Goal: Transaction & Acquisition: Purchase product/service

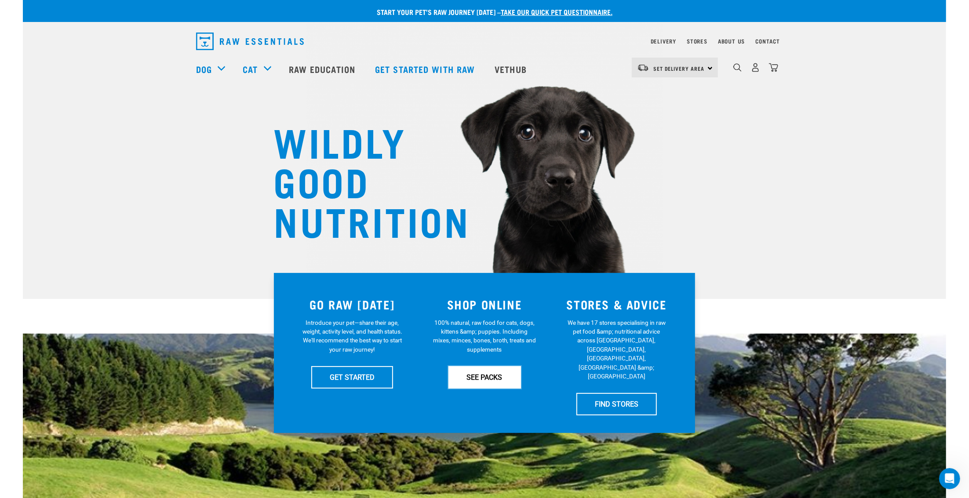
click at [466, 379] on link "SEE PACKS" at bounding box center [484, 377] width 73 height 22
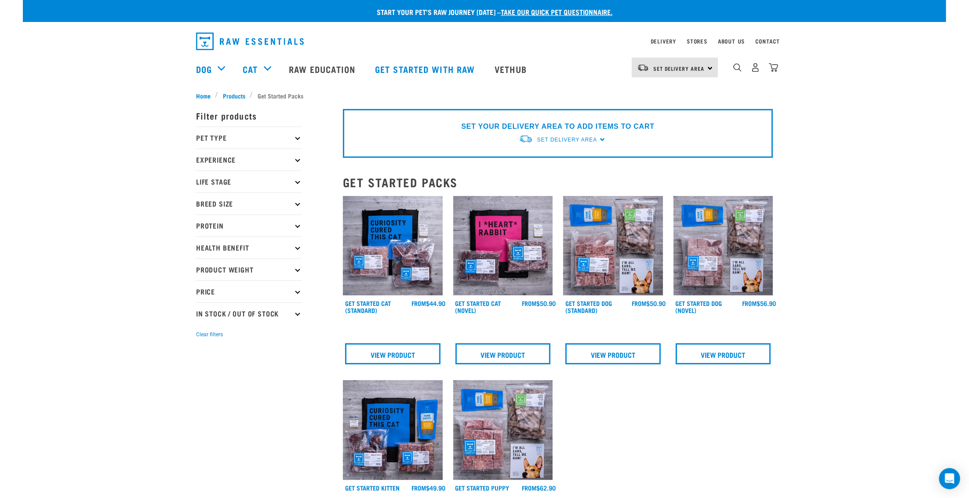
click at [515, 276] on img at bounding box center [503, 246] width 100 height 100
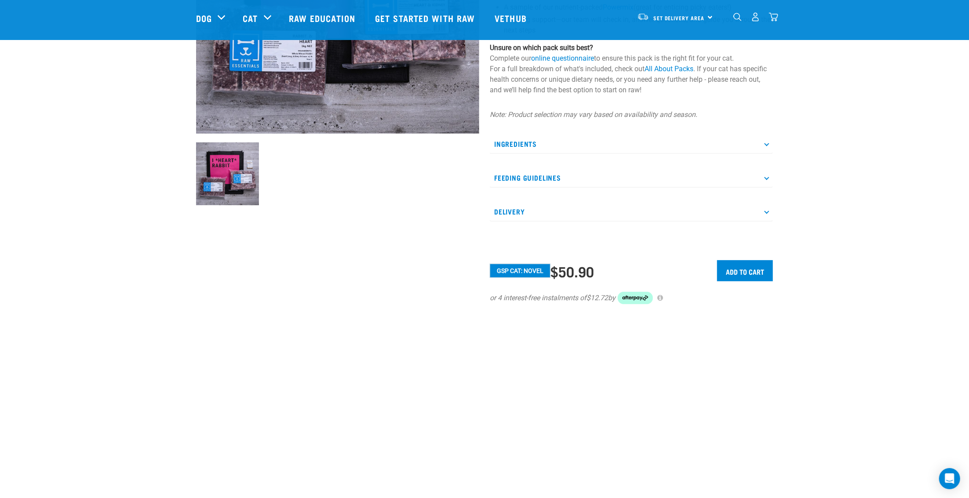
scroll to position [220, 0]
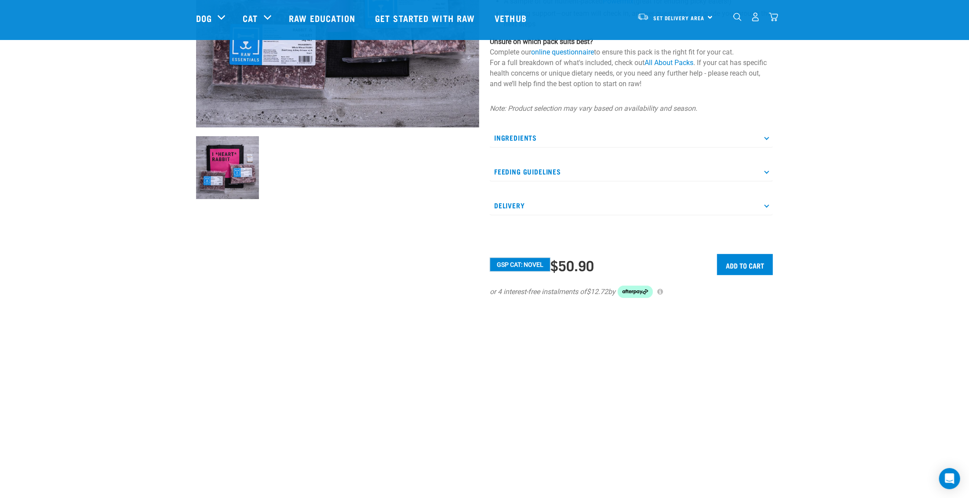
click at [549, 138] on p "Ingredients" at bounding box center [631, 138] width 283 height 20
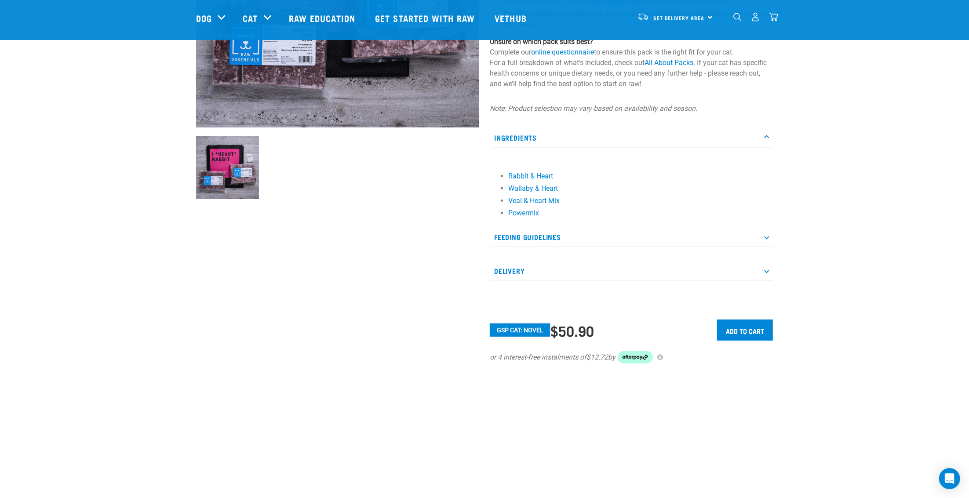
click at [555, 237] on p "Feeding Guidelines" at bounding box center [631, 237] width 283 height 20
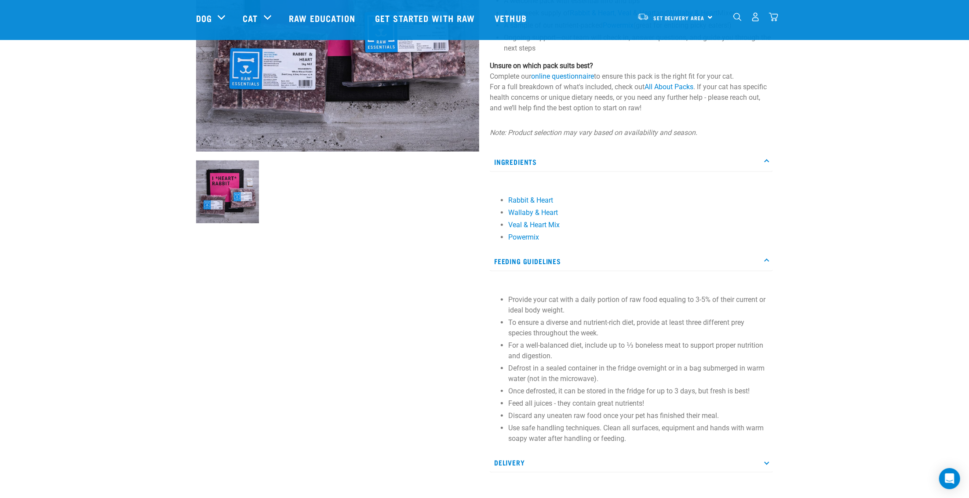
scroll to position [176, 0]
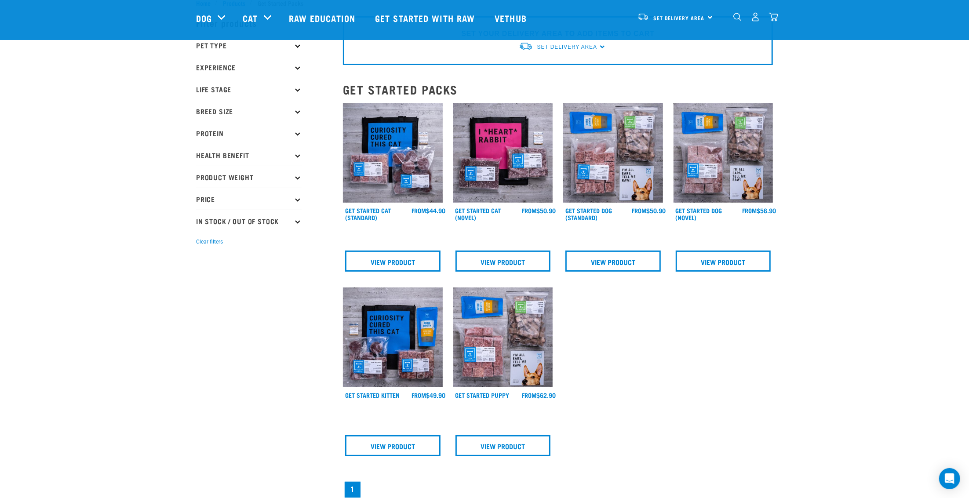
scroll to position [44, 0]
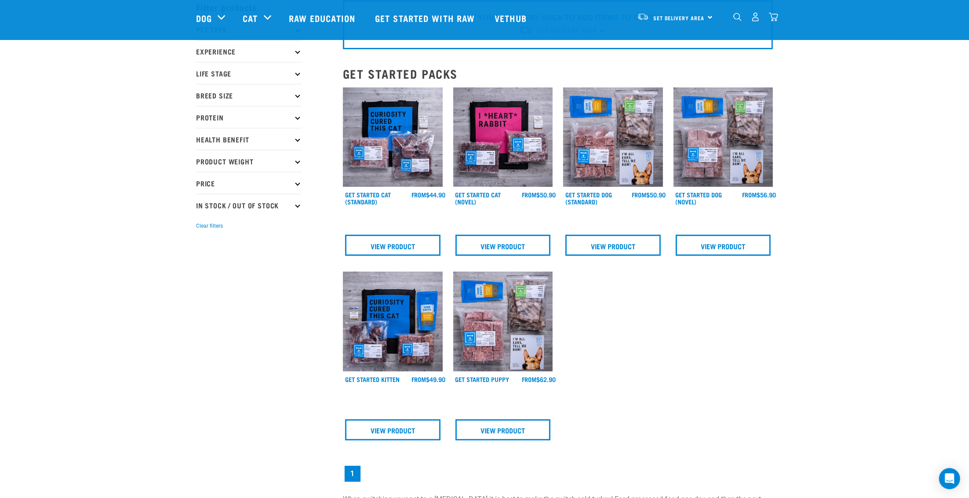
click at [511, 343] on img at bounding box center [503, 322] width 100 height 100
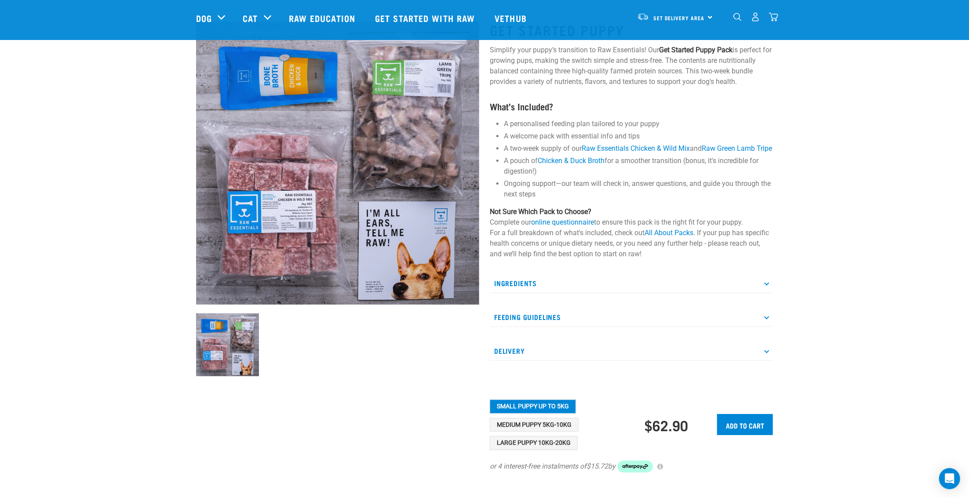
scroll to position [88, 0]
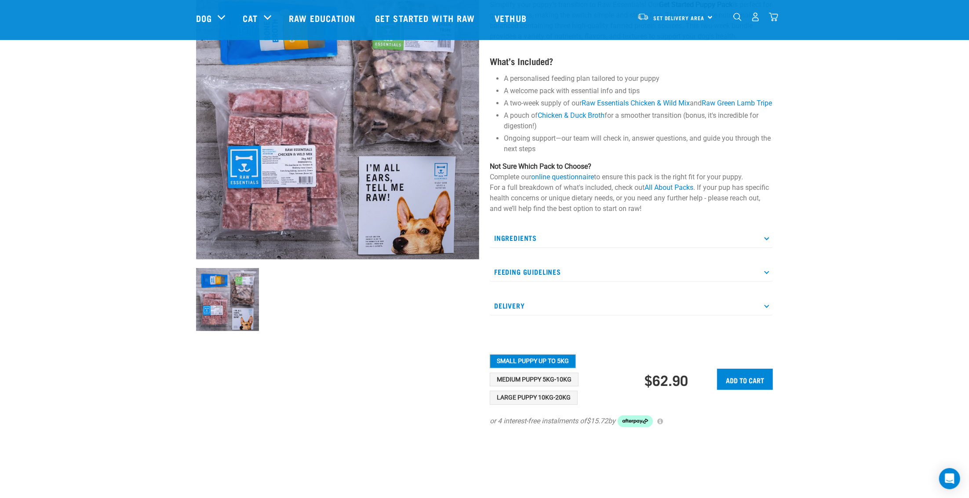
click at [512, 247] on p "Ingredients" at bounding box center [631, 238] width 283 height 20
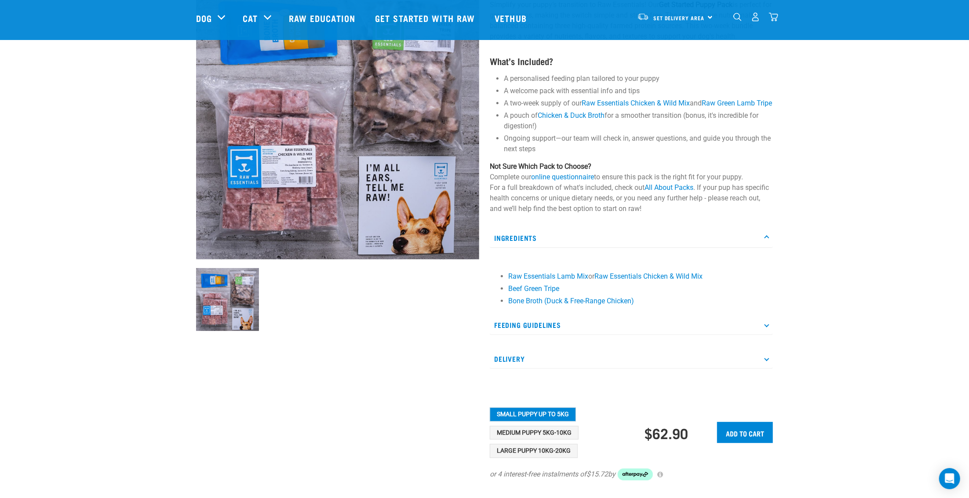
scroll to position [132, 0]
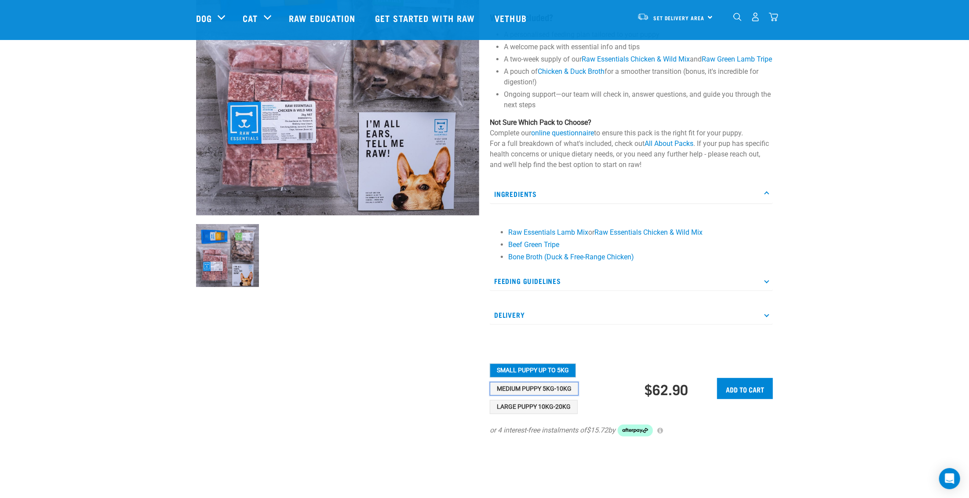
click at [549, 396] on button "Medium Puppy 5kg-10kg" at bounding box center [534, 389] width 89 height 14
click at [539, 414] on button "Large Puppy 10kg-20kg" at bounding box center [534, 407] width 88 height 14
click at [542, 396] on button "Medium Puppy 5kg-10kg" at bounding box center [534, 389] width 89 height 14
click at [539, 373] on div "Get Started Puppy Simplify your puppy’s transition to Raw Essentials! Our Get S…" at bounding box center [632, 180] width 294 height 521
click at [537, 378] on button "Small Puppy up to 5kg" at bounding box center [533, 371] width 86 height 14
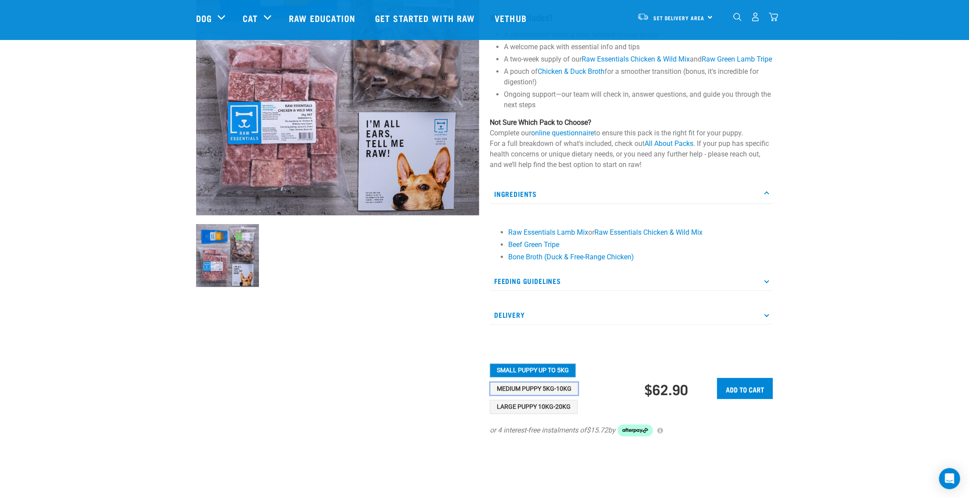
click at [509, 396] on button "Medium Puppy 5kg-10kg" at bounding box center [534, 389] width 89 height 14
click at [519, 378] on button "Small Puppy up to 5kg" at bounding box center [533, 371] width 86 height 14
click at [526, 395] on button "Medium Puppy 5kg-10kg" at bounding box center [534, 389] width 89 height 14
click at [552, 378] on button "Small Puppy up to 5kg" at bounding box center [533, 371] width 86 height 14
click at [551, 414] on button "Large Puppy 10kg-20kg" at bounding box center [534, 407] width 88 height 14
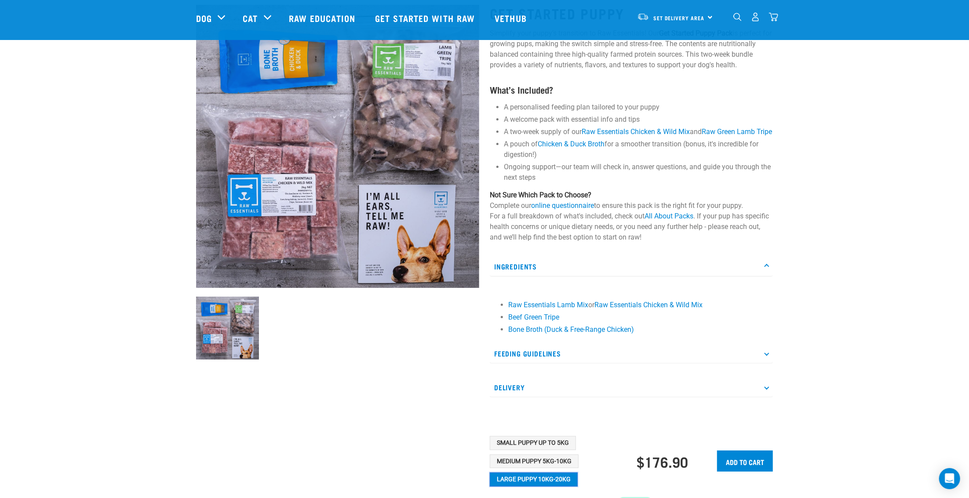
scroll to position [44, 0]
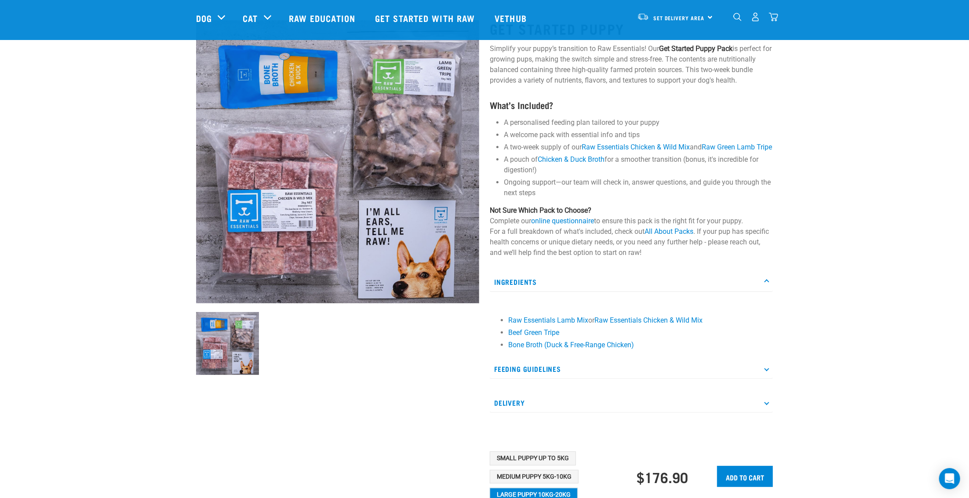
click at [913, 183] on div "Start your pet’s raw journey today – take our quick pet questionnaire. Delivery…" at bounding box center [484, 258] width 923 height 604
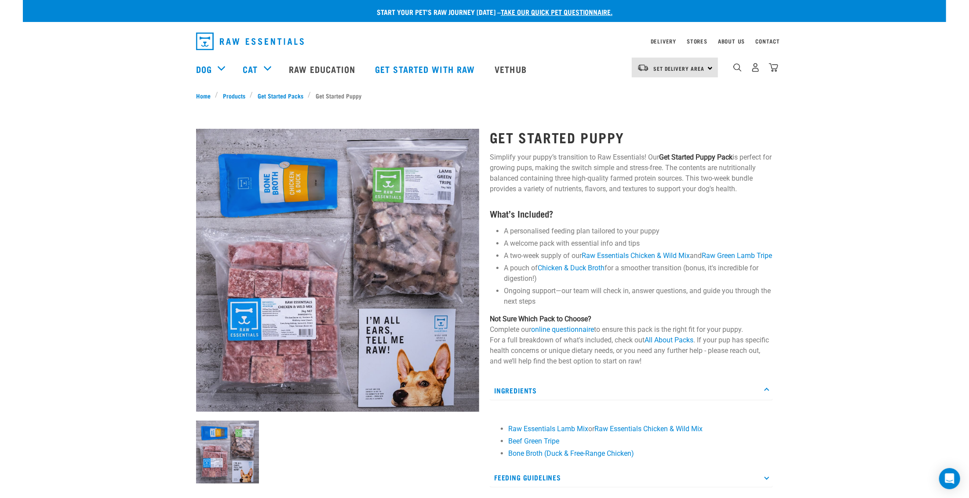
scroll to position [0, 0]
click at [904, 120] on div "Start your pet’s raw journey today – take our quick pet questionnaire. Delivery…" at bounding box center [484, 334] width 923 height 668
click at [863, 182] on div "Start your pet’s raw journey today – take our quick pet questionnaire. Delivery…" at bounding box center [484, 334] width 923 height 668
click at [863, 179] on div "Start your pet’s raw journey today – take our quick pet questionnaire. Delivery…" at bounding box center [484, 334] width 923 height 668
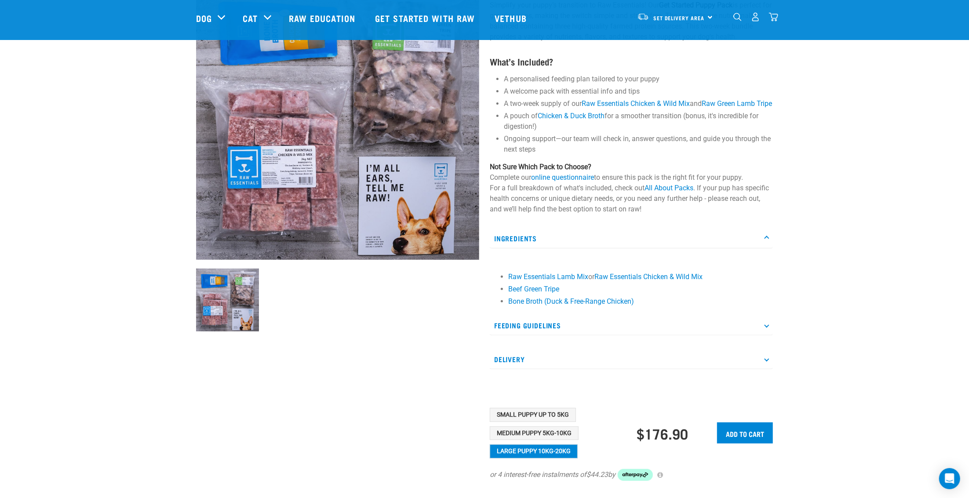
scroll to position [88, 0]
click at [867, 118] on div "Start your pet’s raw journey today – take our quick pet questionnaire. Delivery…" at bounding box center [484, 214] width 923 height 604
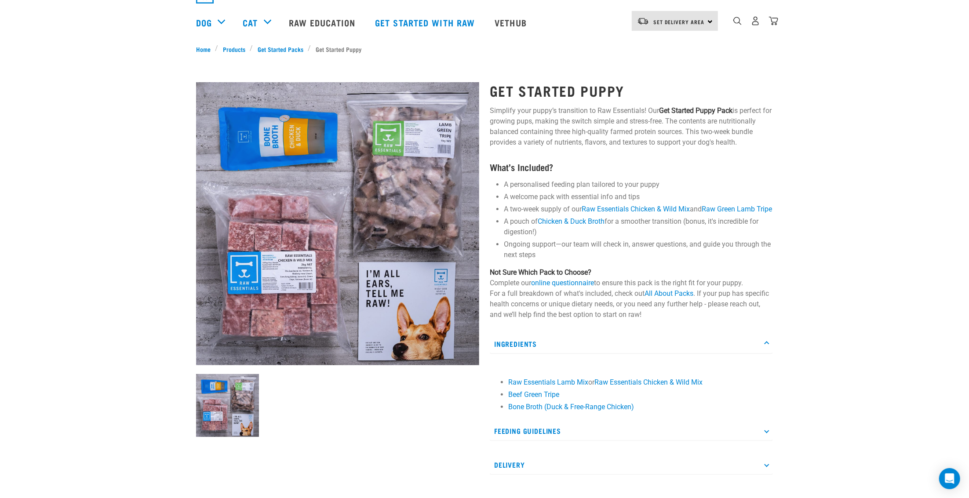
scroll to position [0, 0]
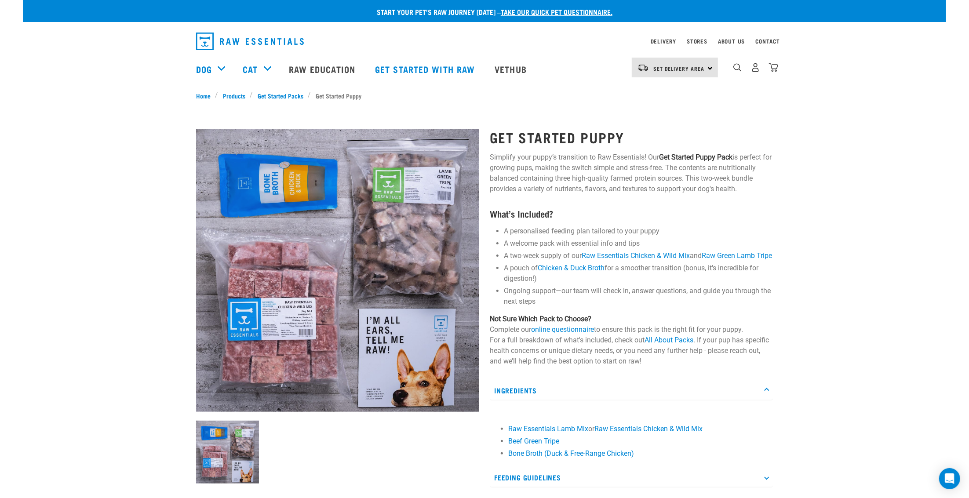
click at [827, 173] on div "Start your pet’s raw journey today – take our quick pet questionnaire. Delivery…" at bounding box center [484, 334] width 923 height 668
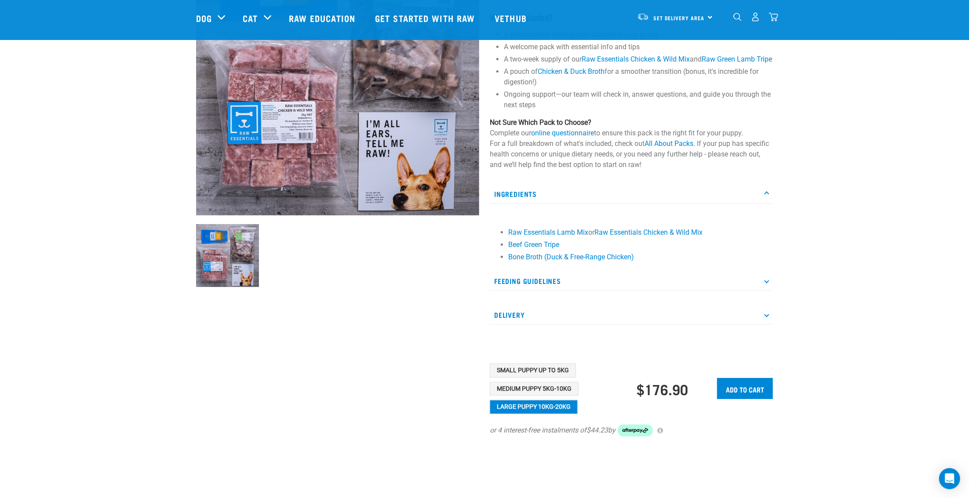
scroll to position [88, 0]
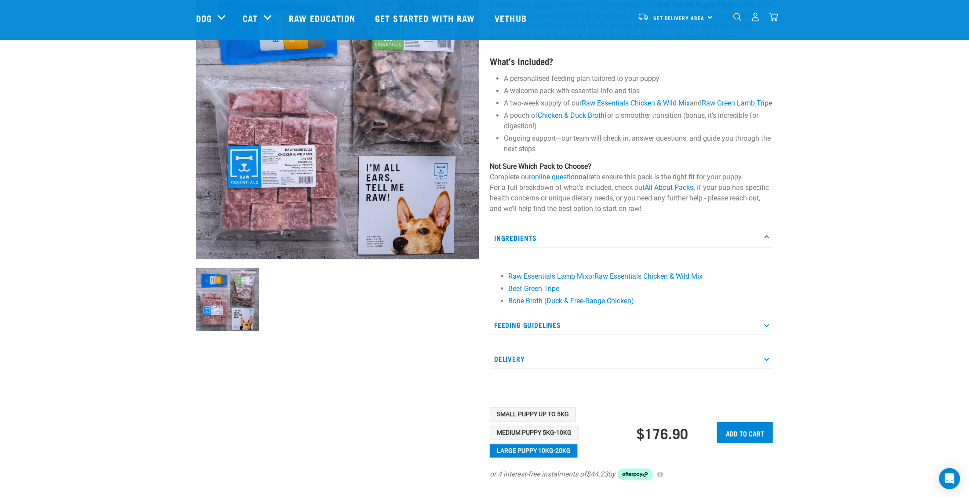
click at [907, 265] on div "Start your pet’s raw journey today – take our quick pet questionnaire. Delivery…" at bounding box center [484, 214] width 923 height 604
click at [842, 190] on div "Start your pet’s raw journey today – take our quick pet questionnaire. Delivery…" at bounding box center [484, 214] width 923 height 604
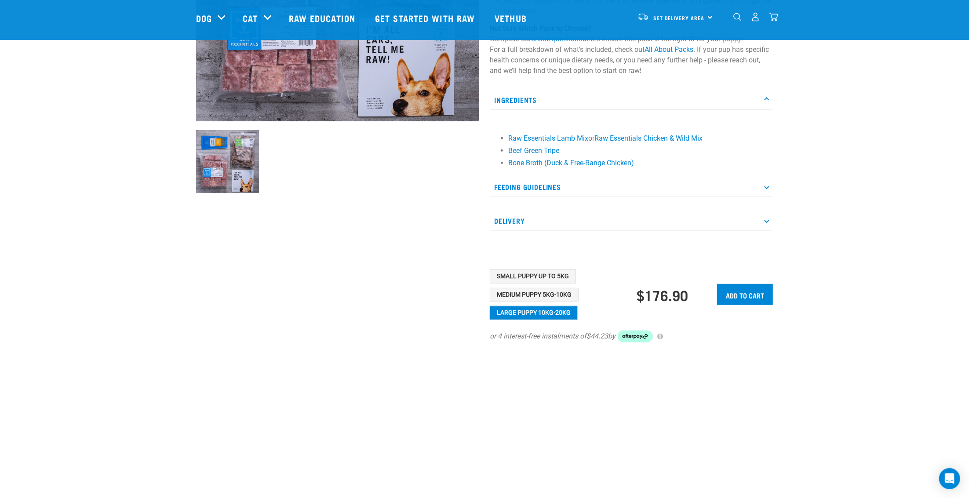
scroll to position [220, 0]
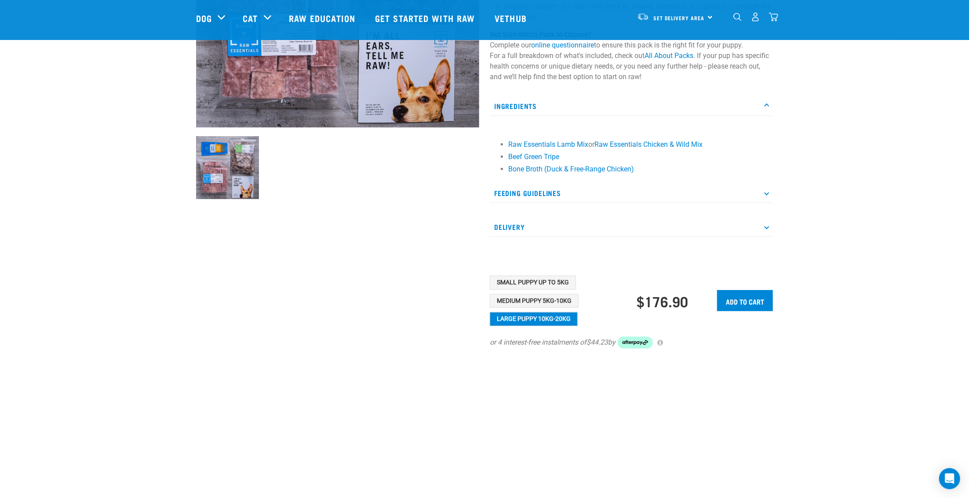
click at [838, 205] on div "Start your pet’s raw journey today – take our quick pet questionnaire. Delivery…" at bounding box center [484, 82] width 923 height 604
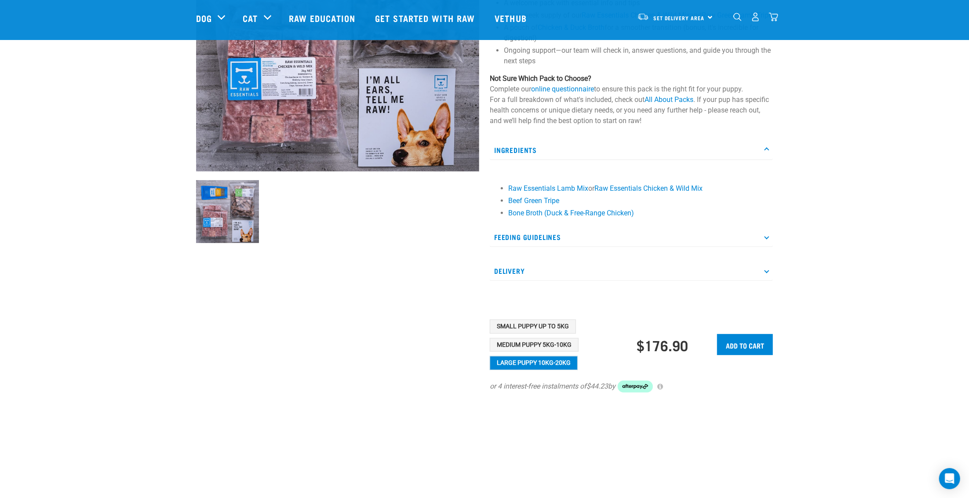
scroll to position [88, 0]
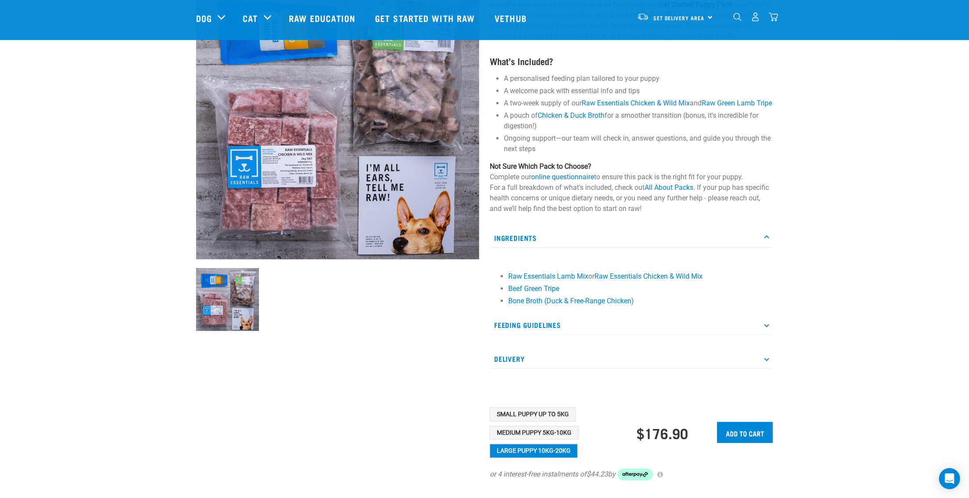
click at [834, 181] on div "Start your pet’s raw journey today – take our quick pet questionnaire. Delivery…" at bounding box center [484, 214] width 923 height 604
click at [343, 371] on div at bounding box center [338, 224] width 294 height 521
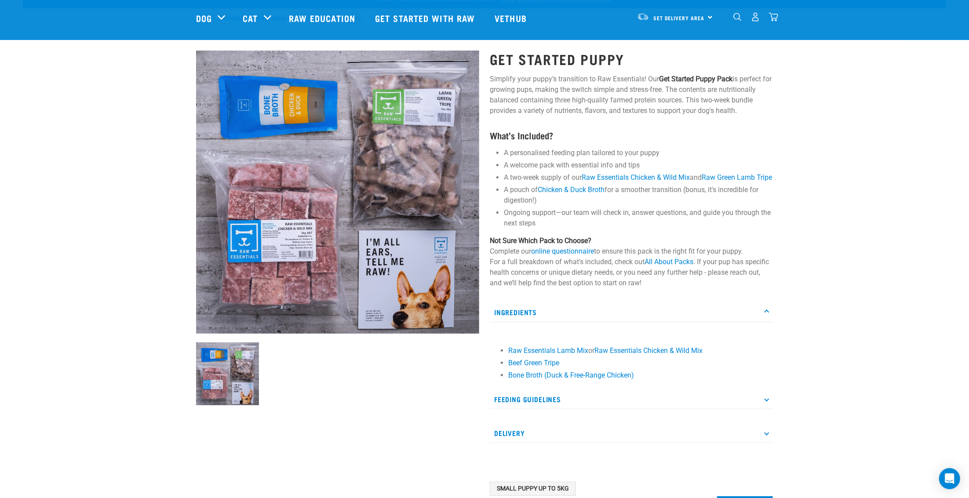
scroll to position [0, 0]
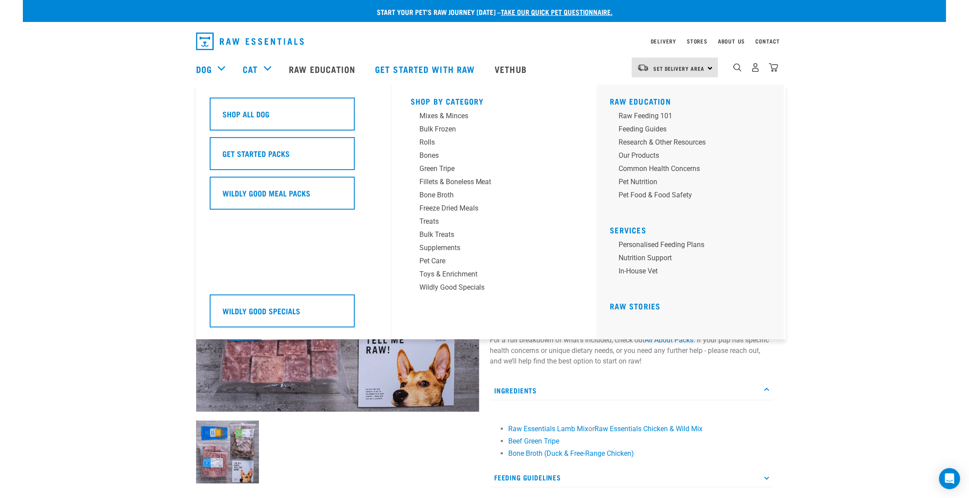
click at [214, 65] on div "Dog" at bounding box center [215, 68] width 38 height 35
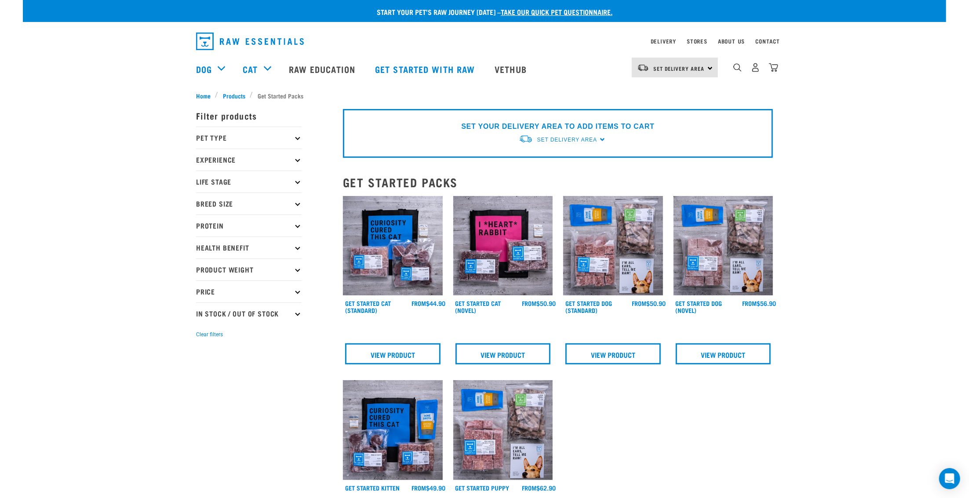
click at [886, 92] on div "Start your pet’s raw journey today – take our quick pet questionnaire. Delivery…" at bounding box center [484, 361] width 923 height 722
